Goal: Book appointment/travel/reservation

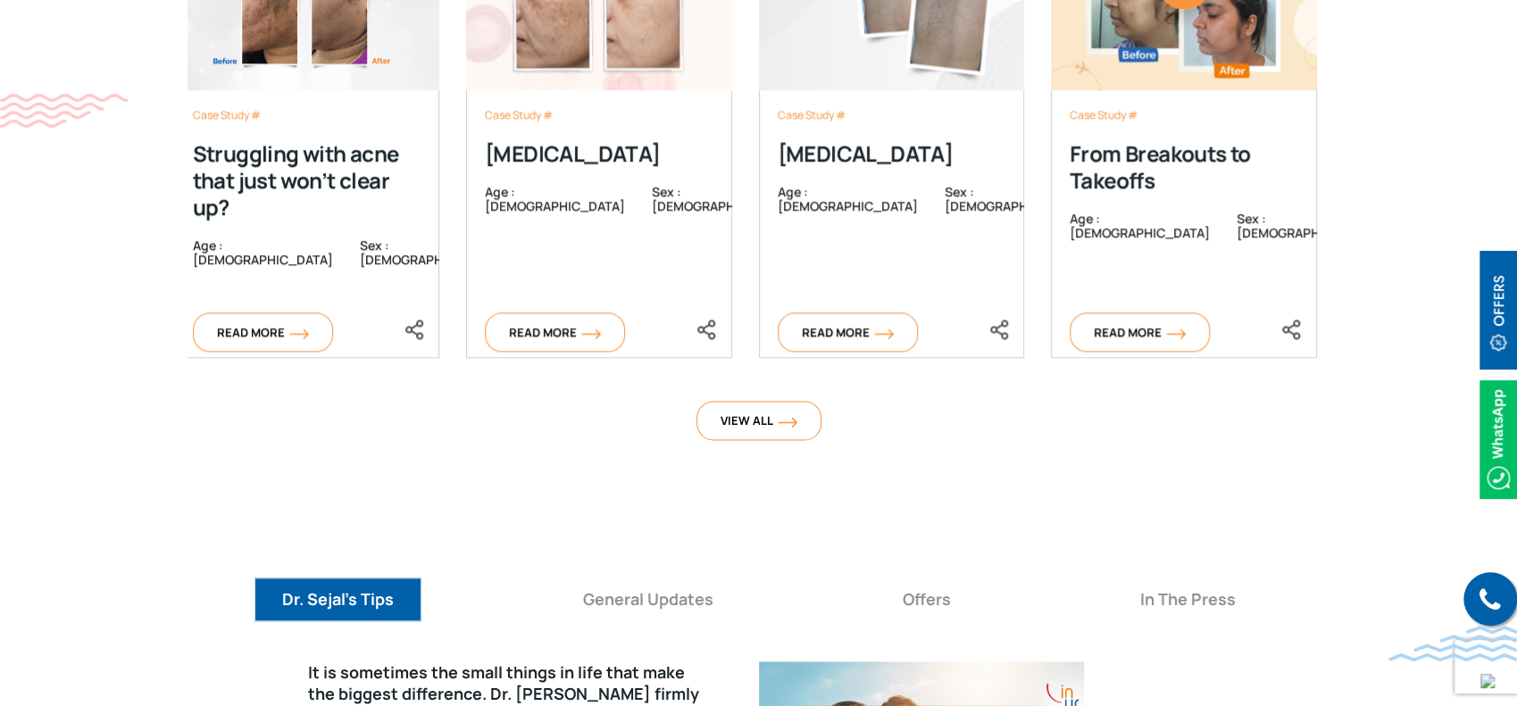
scroll to position [7193, 0]
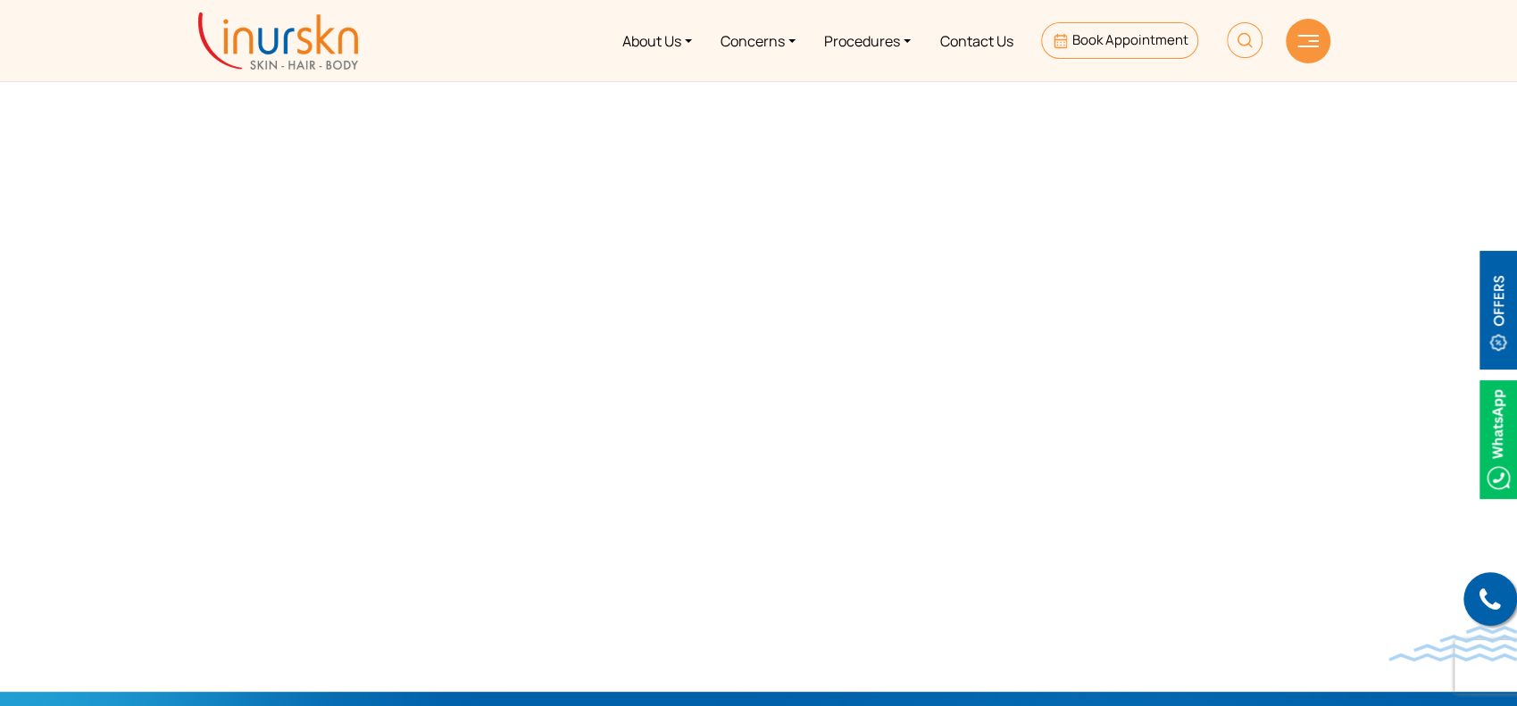
click at [150, 364] on div at bounding box center [759, 346] width 1544 height 692
click at [214, 556] on div at bounding box center [759, 346] width 1544 height 692
click at [320, 206] on div at bounding box center [759, 346] width 1544 height 692
click at [253, 262] on div at bounding box center [759, 346] width 1544 height 692
click at [246, 221] on div at bounding box center [759, 346] width 1544 height 692
